Goal: Information Seeking & Learning: Learn about a topic

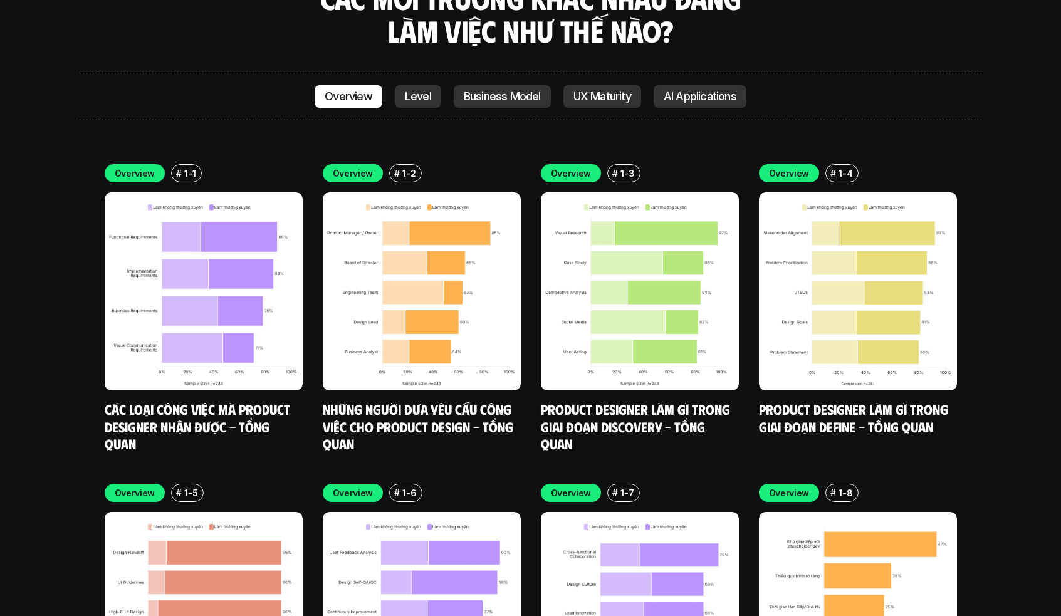
scroll to position [3678, 0]
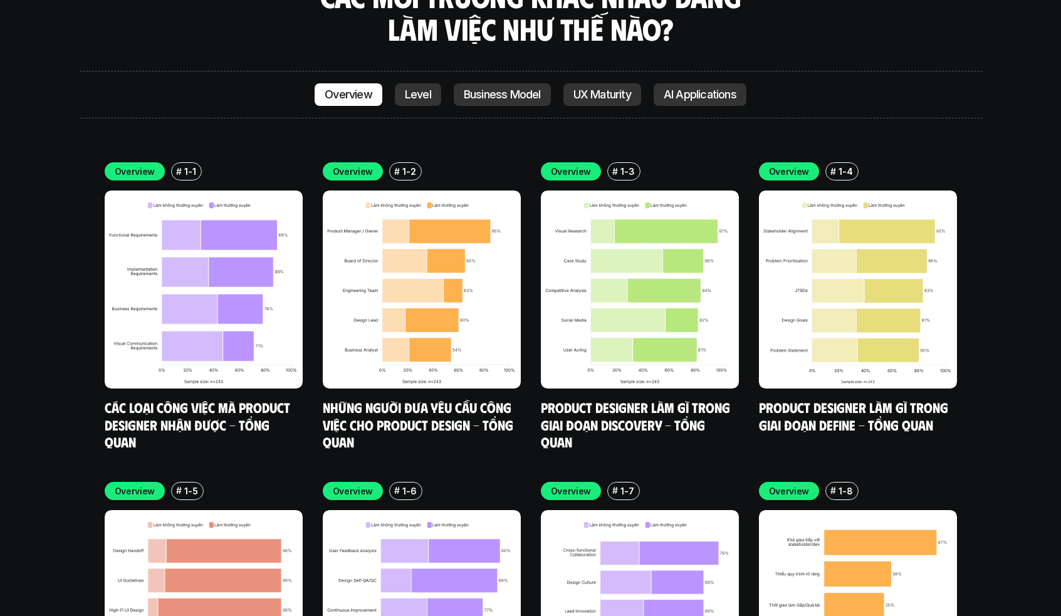
click at [459, 305] on img at bounding box center [422, 290] width 198 height 198
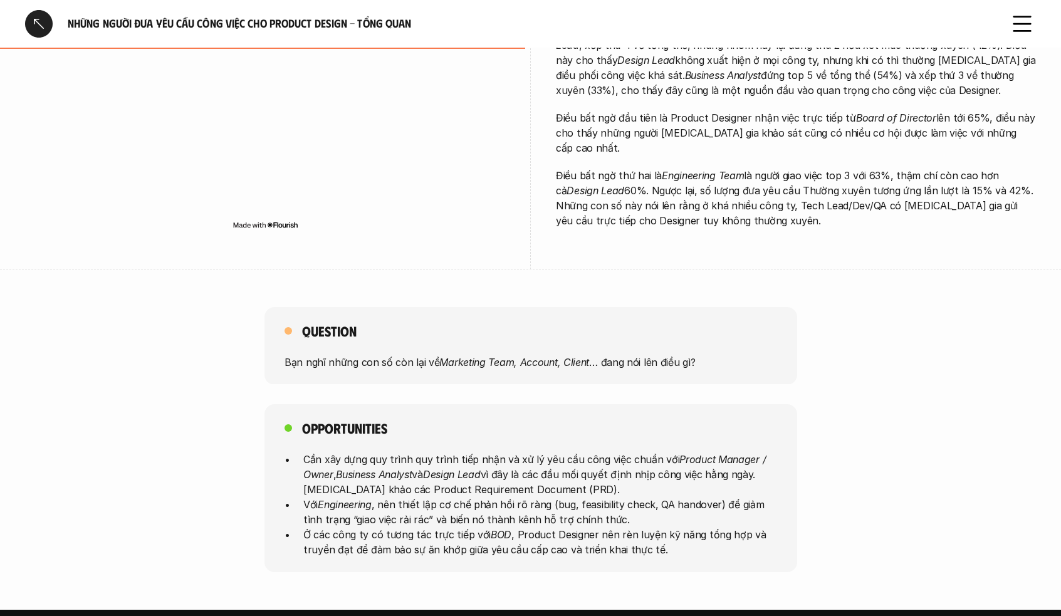
scroll to position [382, 0]
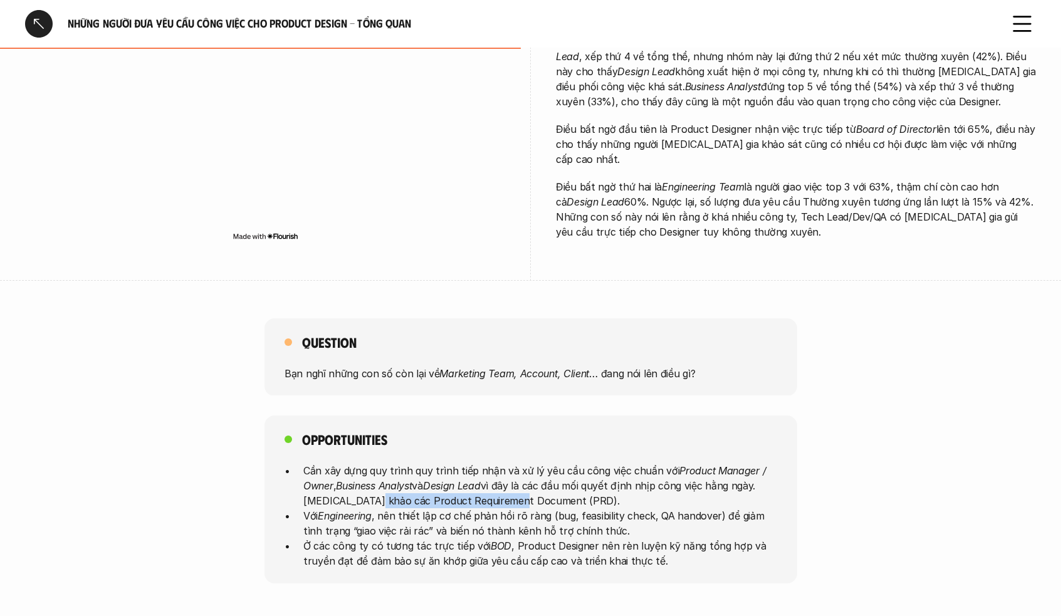
drag, startPoint x: 373, startPoint y: 499, endPoint x: 520, endPoint y: 499, distance: 146.6
click at [520, 499] on p "Cần xây dựng quy trình quy trình tiếp nhận và xử lý yêu cầu công việc chuẩn với…" at bounding box center [540, 485] width 474 height 45
drag, startPoint x: 503, startPoint y: 503, endPoint x: 374, endPoint y: 504, distance: 129.1
click at [374, 504] on p "Cần xây dựng quy trình quy trình tiếp nhận và xử lý yêu cầu công việc chuẩn với…" at bounding box center [540, 485] width 474 height 45
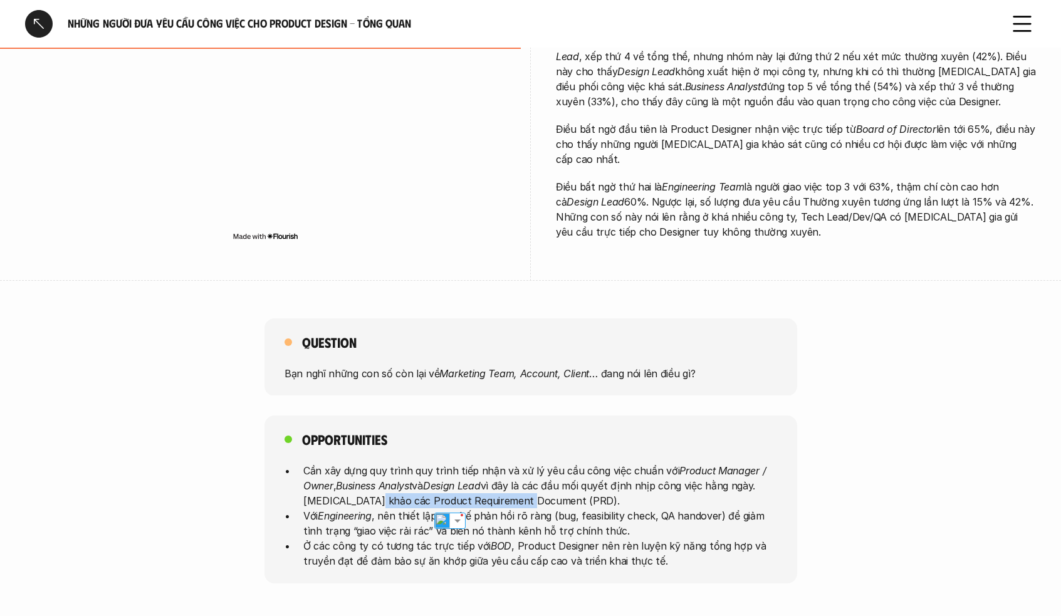
copy p "Product Requirement Document"
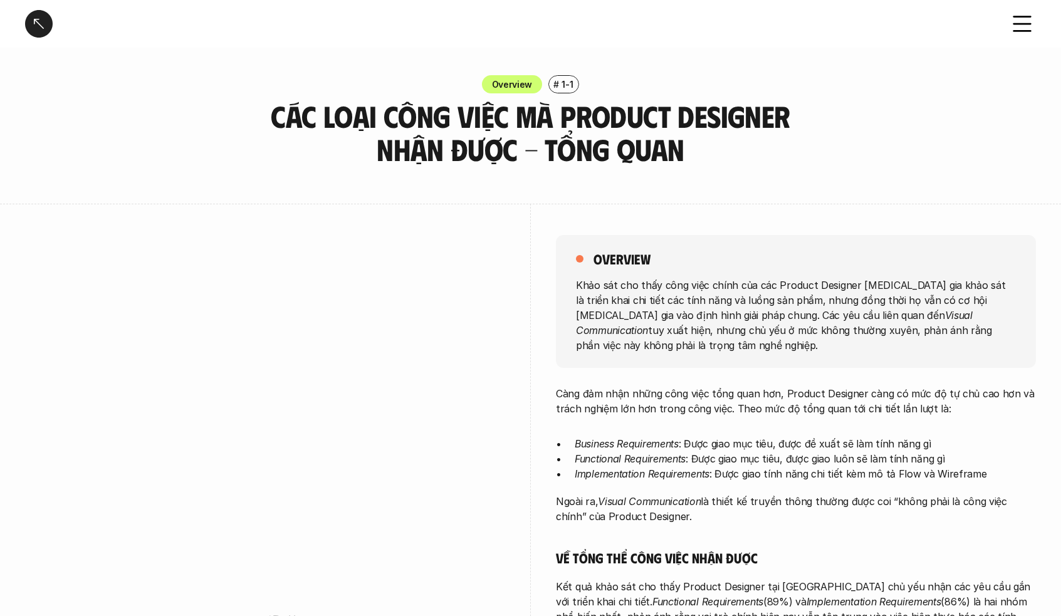
click at [358, 157] on h3 "Các loại công việc mà Product Designer nhận được - Tổng quan" at bounding box center [530, 133] width 533 height 66
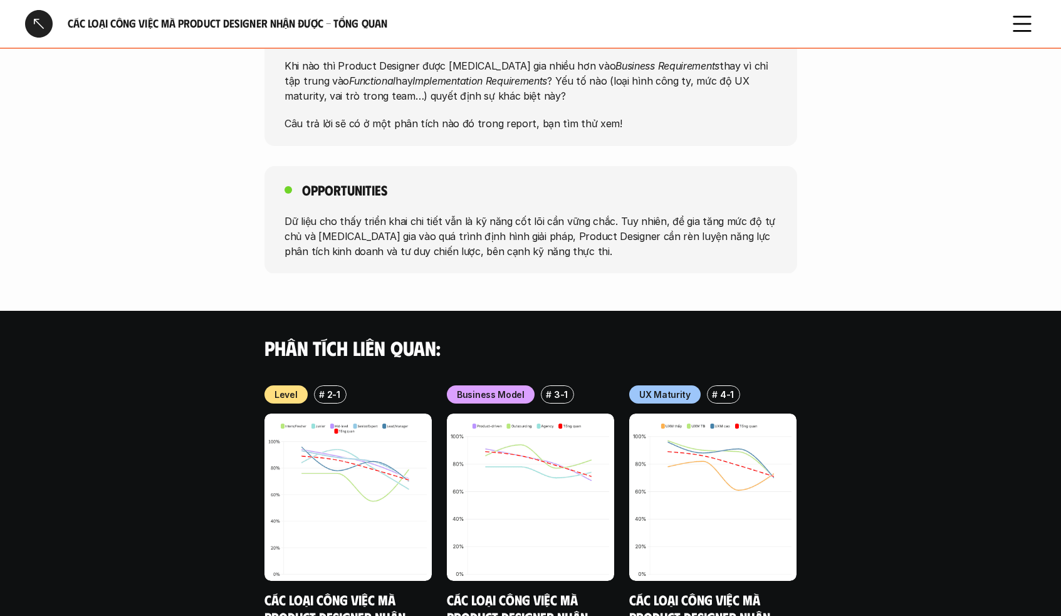
scroll to position [991, 0]
